Goal: Complete application form

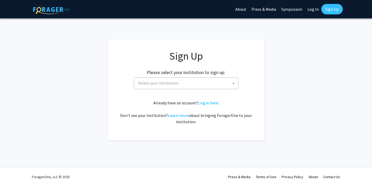
click at [227, 80] on span "Select your institution" at bounding box center [187, 83] width 102 height 11
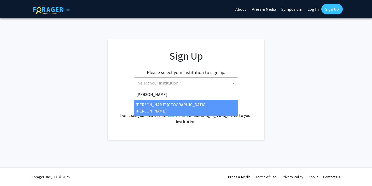
type input "Johns"
select select "1"
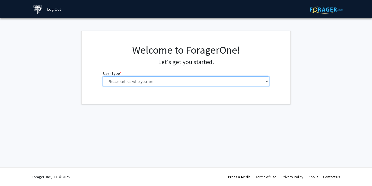
select select "4: postDoc"
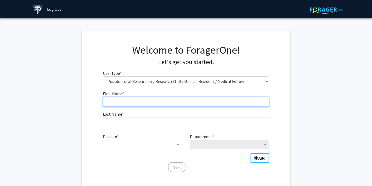
click at [200, 104] on input "First Name * required" at bounding box center [186, 102] width 166 height 10
type input "[PERSON_NAME]"
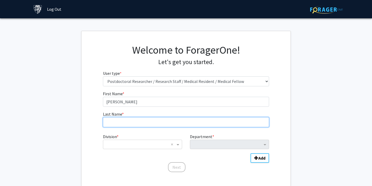
click at [170, 123] on input "Last Name * required" at bounding box center [186, 122] width 166 height 10
type input "[PERSON_NAME]"
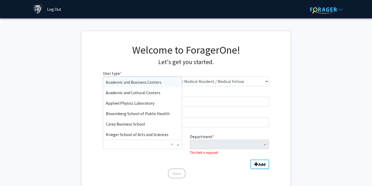
click at [166, 145] on input "Division" at bounding box center [137, 144] width 63 height 6
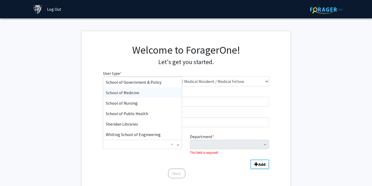
scroll to position [1, 0]
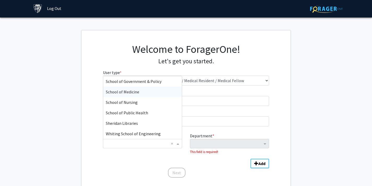
click at [156, 95] on div "School of Medicine" at bounding box center [142, 91] width 79 height 10
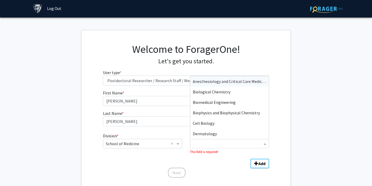
click at [239, 144] on input "Department" at bounding box center [227, 143] width 69 height 6
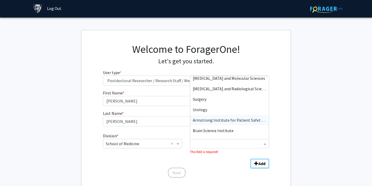
scroll to position [264, 0]
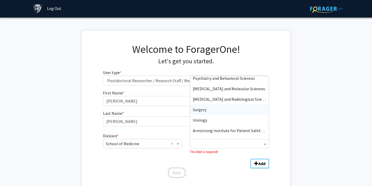
click at [221, 110] on div "Surgery" at bounding box center [229, 109] width 79 height 10
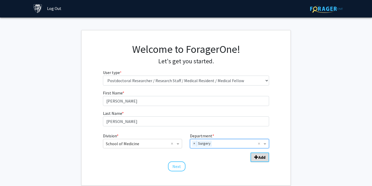
click at [260, 155] on b "Add" at bounding box center [261, 156] width 7 height 5
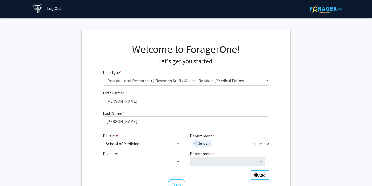
click at [178, 160] on span "Division" at bounding box center [178, 161] width 7 height 6
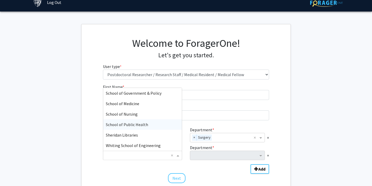
scroll to position [9, 0]
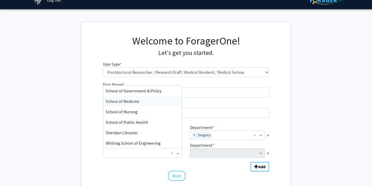
click at [146, 101] on div "School of Medicine" at bounding box center [142, 101] width 79 height 10
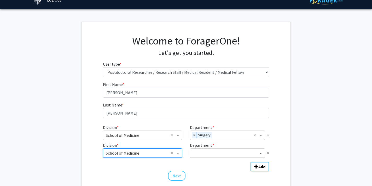
click at [261, 153] on span "Department" at bounding box center [261, 153] width 7 height 6
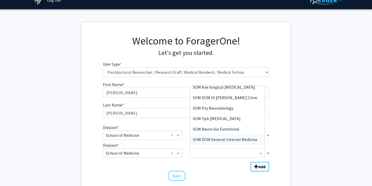
scroll to position [1425, 0]
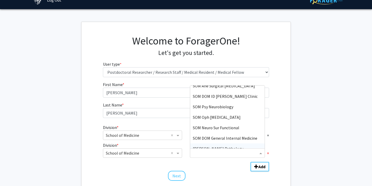
click at [267, 153] on span "×" at bounding box center [268, 153] width 2 height 6
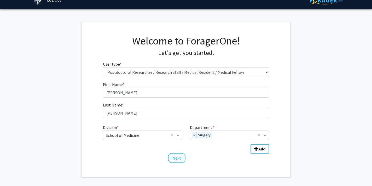
click at [176, 156] on button "Next" at bounding box center [176, 158] width 17 height 10
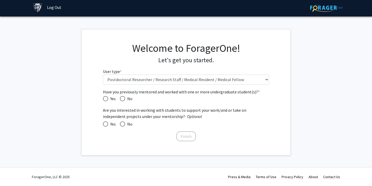
click at [103, 100] on span "Have you previously mentored and worked with one or more undergraduate student(…" at bounding box center [105, 98] width 5 height 5
click at [103, 100] on input "Yes" at bounding box center [105, 98] width 5 height 5
radio input "true"
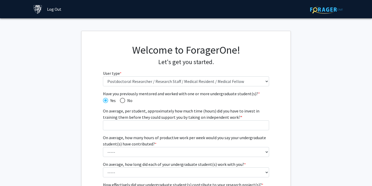
scroll to position [0, 0]
click at [48, 11] on link "Log Out" at bounding box center [54, 9] width 20 height 18
